Goal: Task Accomplishment & Management: Use online tool/utility

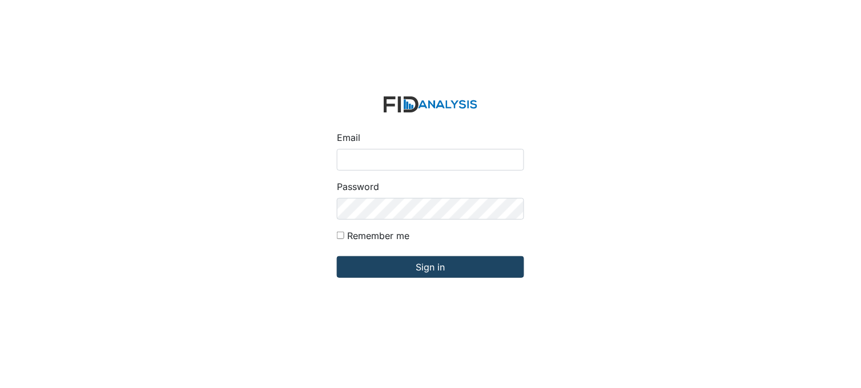
type input "[PERSON_NAME][EMAIL_ADDRESS][DOMAIN_NAME]"
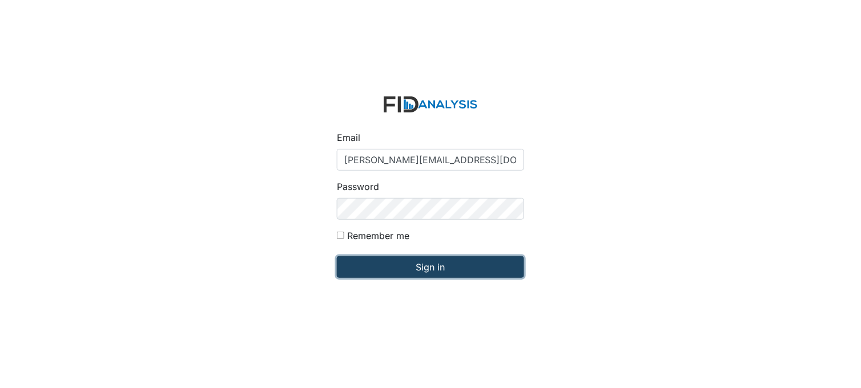
click at [435, 265] on input "Sign in" at bounding box center [430, 267] width 187 height 22
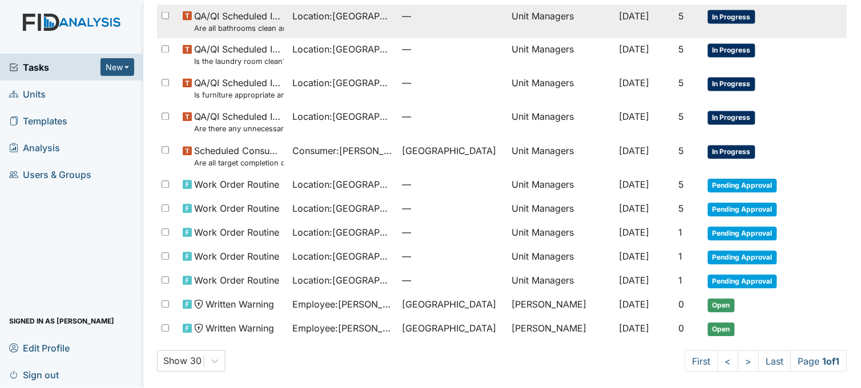
scroll to position [459, 0]
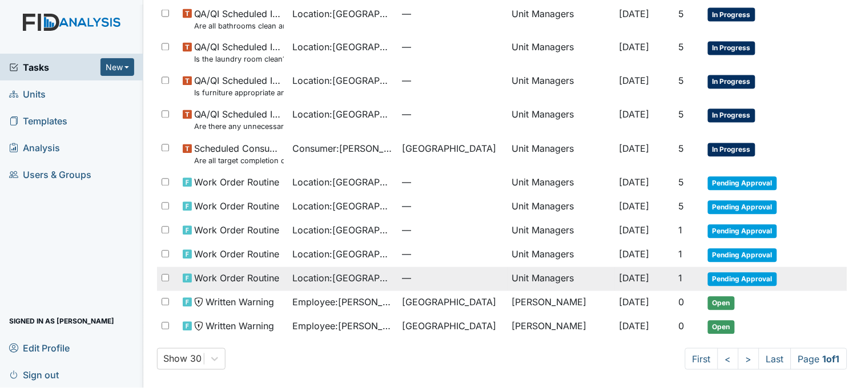
click at [403, 272] on span "—" at bounding box center [453, 279] width 101 height 14
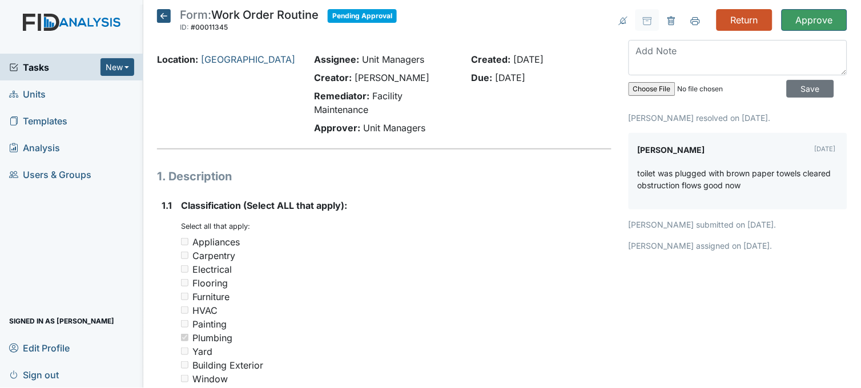
click at [162, 15] on icon at bounding box center [164, 16] width 14 height 14
